Goal: Task Accomplishment & Management: Manage account settings

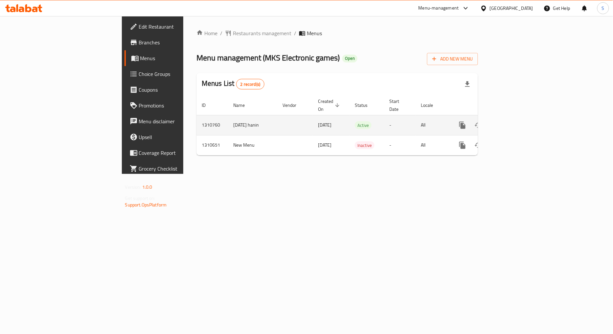
click at [513, 122] on icon "enhanced table" at bounding box center [510, 125] width 6 height 6
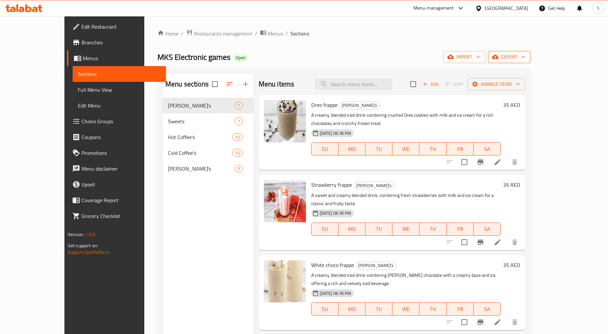
click at [525, 59] on span "export" at bounding box center [509, 57] width 32 height 8
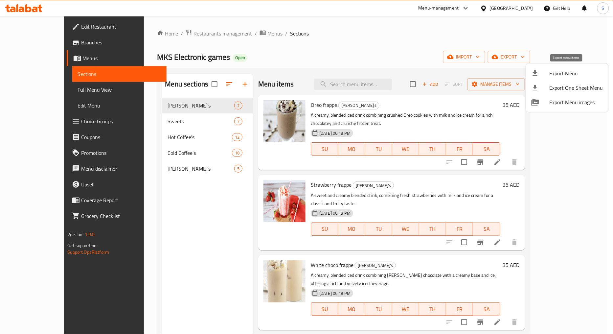
click at [557, 74] on span "Export Menu" at bounding box center [577, 73] width 54 height 8
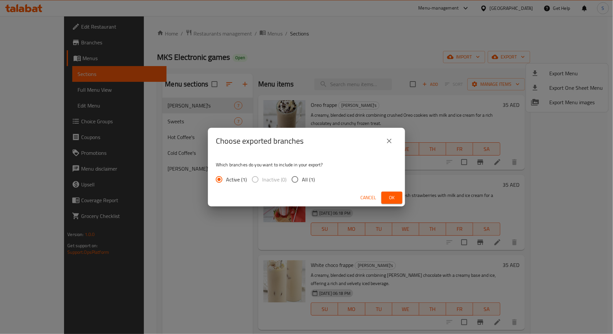
click at [306, 183] on span "All (1)" at bounding box center [308, 179] width 13 height 8
click at [302, 183] on input "All (1)" at bounding box center [295, 179] width 14 height 14
radio input "true"
click at [390, 198] on span "Ok" at bounding box center [392, 198] width 11 height 8
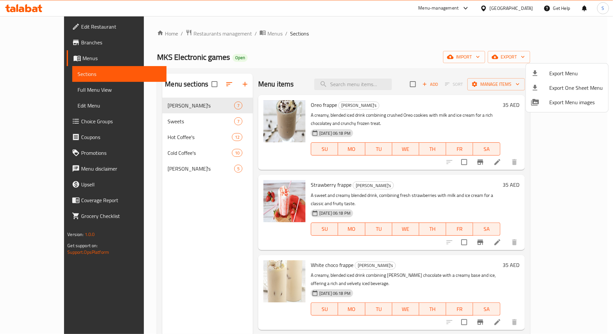
click at [390, 79] on div at bounding box center [306, 167] width 613 height 334
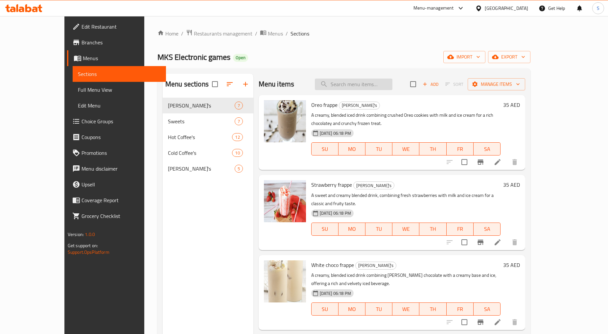
click at [392, 87] on input "search" at bounding box center [354, 84] width 78 height 11
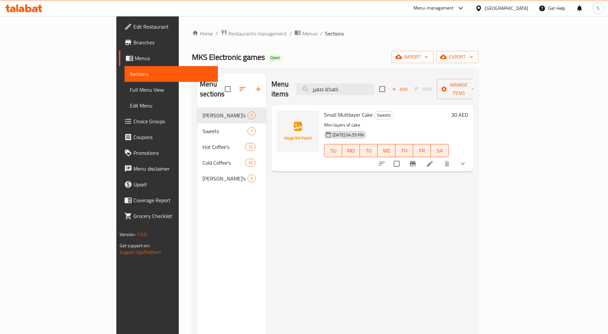
type input "كعكة صغير"
click at [434, 160] on icon at bounding box center [430, 164] width 8 height 8
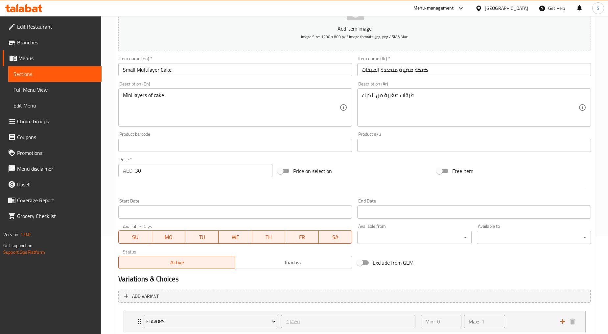
scroll to position [140, 0]
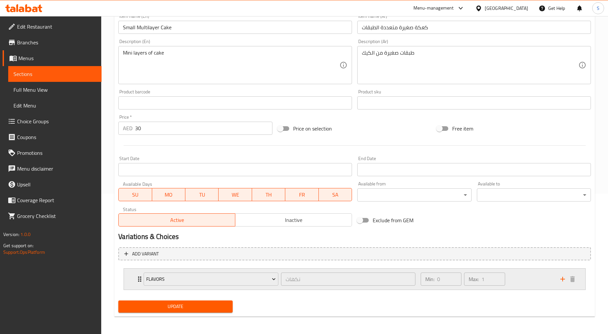
click at [130, 278] on div "Flavors نكهات ​ Min: 0 ​ Max: 1 ​" at bounding box center [354, 278] width 461 height 21
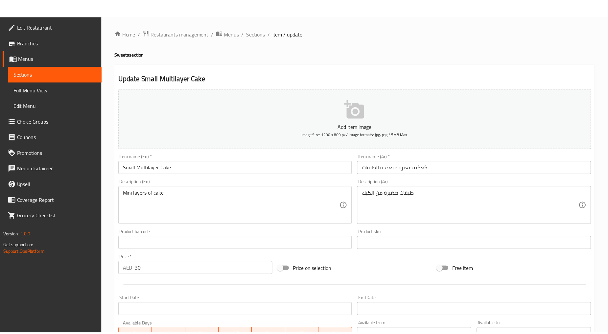
scroll to position [244, 0]
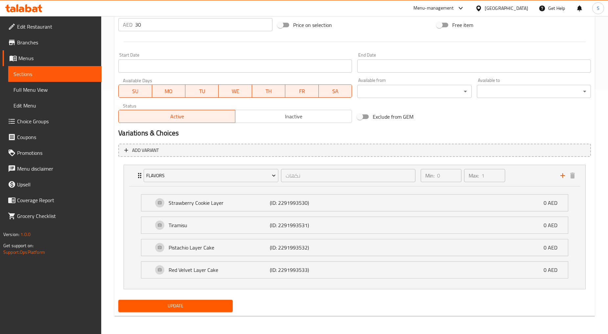
click at [32, 120] on span "Choice Groups" at bounding box center [56, 121] width 79 height 8
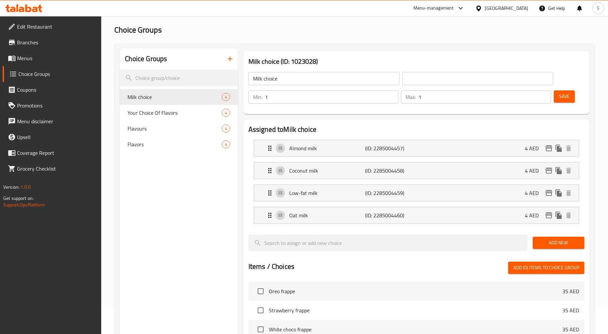
scroll to position [20, 0]
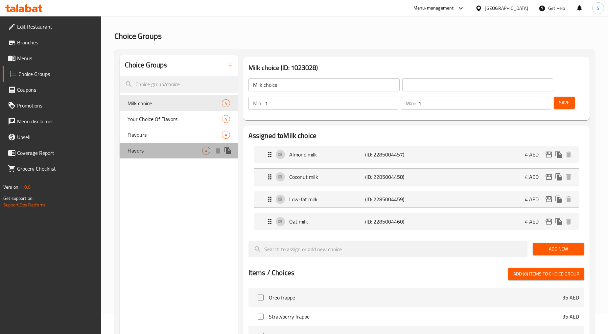
click at [146, 155] on div "Flavors 4" at bounding box center [179, 151] width 118 height 16
type input "Flavors"
type input "نكهات"
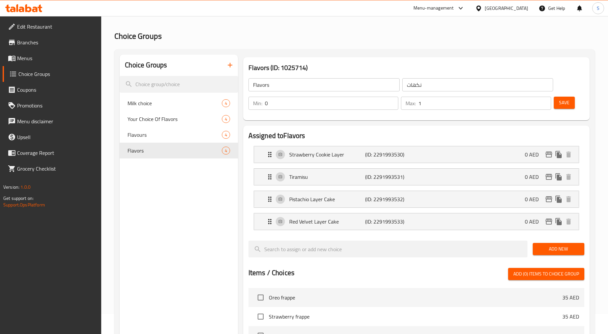
click at [307, 102] on input "0" at bounding box center [332, 103] width 134 height 13
type input "1"
click at [559, 102] on span "Save" at bounding box center [564, 103] width 11 height 8
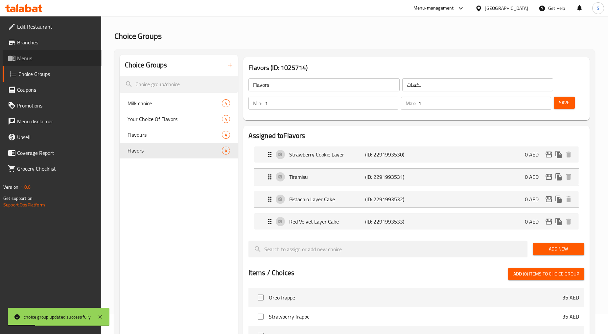
click at [34, 60] on span "Menus" at bounding box center [56, 58] width 79 height 8
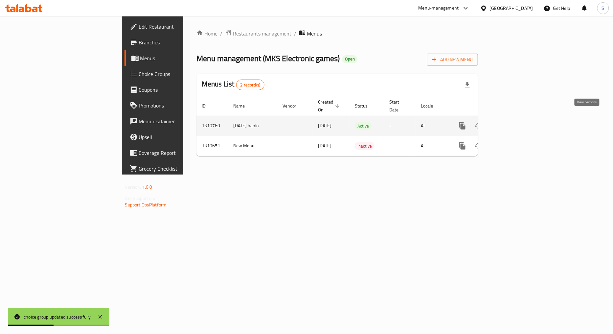
click at [514, 122] on icon "enhanced table" at bounding box center [510, 126] width 8 height 8
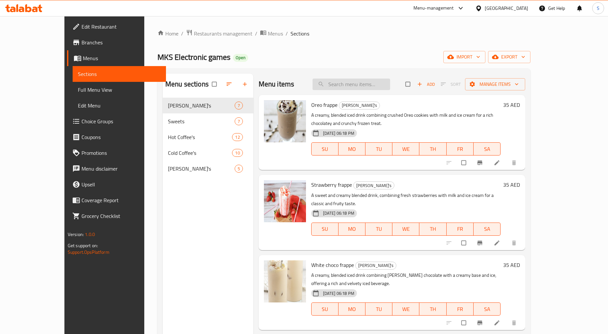
click at [361, 82] on input "search" at bounding box center [351, 84] width 78 height 11
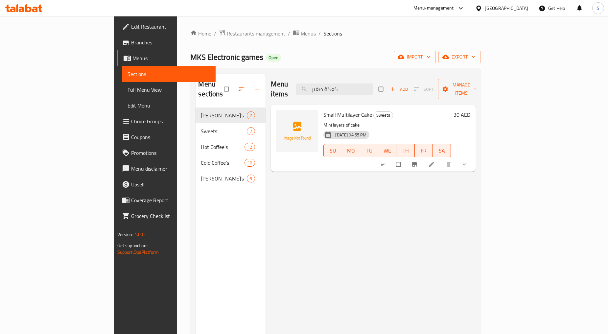
type input "كعكة صغير"
click at [436, 161] on link at bounding box center [432, 164] width 8 height 7
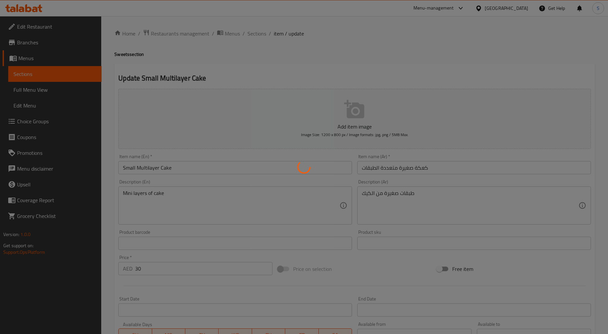
type input "نكهات"
type input "1"
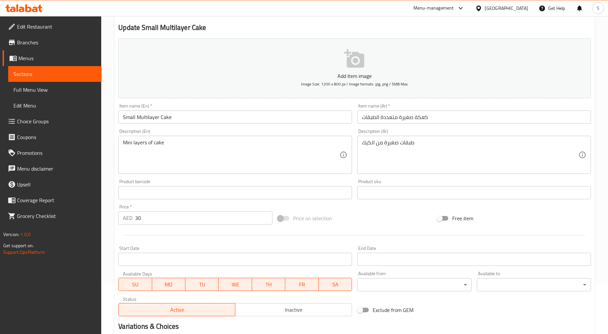
scroll to position [140, 0]
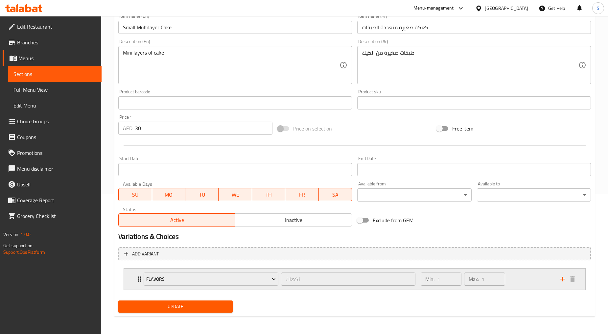
click at [124, 278] on div "Flavors نكهات ​ Min: 1 ​ Max: 1 ​" at bounding box center [354, 278] width 461 height 21
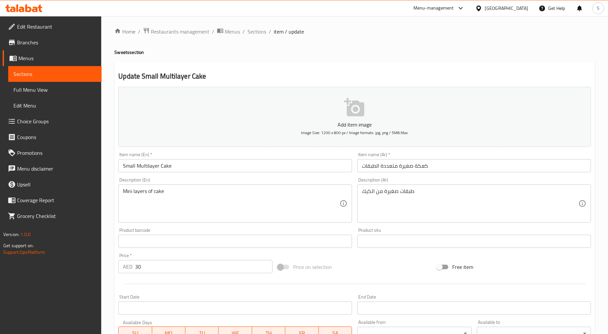
scroll to position [0, 0]
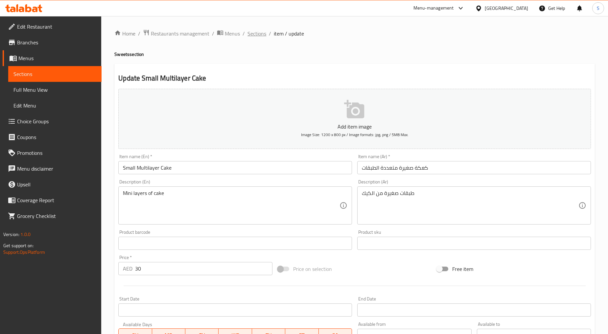
click at [258, 37] on span "Sections" at bounding box center [256, 34] width 19 height 8
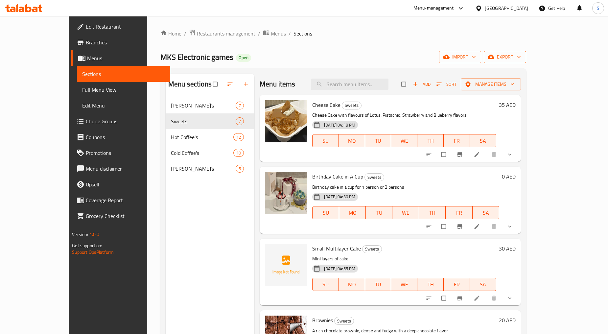
click at [521, 57] on span "export" at bounding box center [505, 57] width 32 height 8
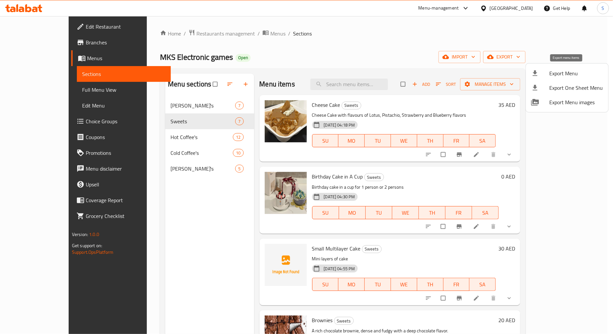
click at [559, 71] on span "Export Menu" at bounding box center [577, 73] width 54 height 8
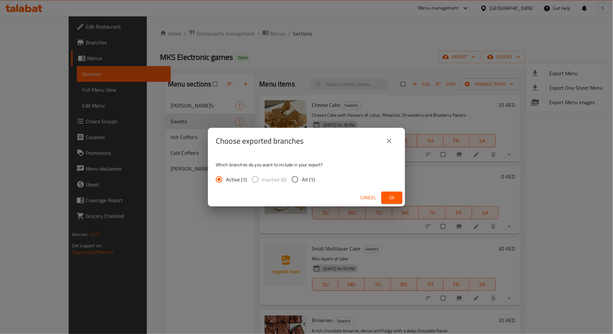
click at [304, 178] on span "All (1)" at bounding box center [308, 179] width 13 height 8
click at [302, 178] on input "All (1)" at bounding box center [295, 179] width 14 height 14
radio input "true"
drag, startPoint x: 379, startPoint y: 195, endPoint x: 385, endPoint y: 195, distance: 6.3
click at [379, 195] on div "Cancel Ok" at bounding box center [306, 197] width 197 height 17
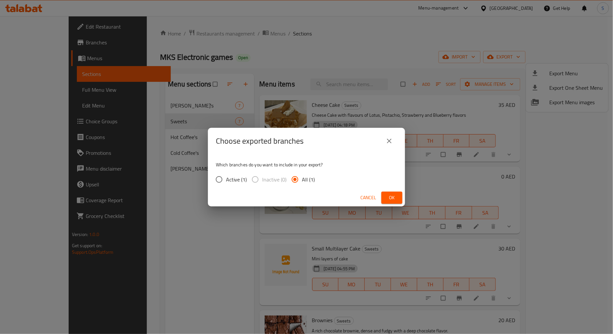
click at [385, 195] on button "Ok" at bounding box center [391, 198] width 21 height 12
